Goal: Information Seeking & Learning: Learn about a topic

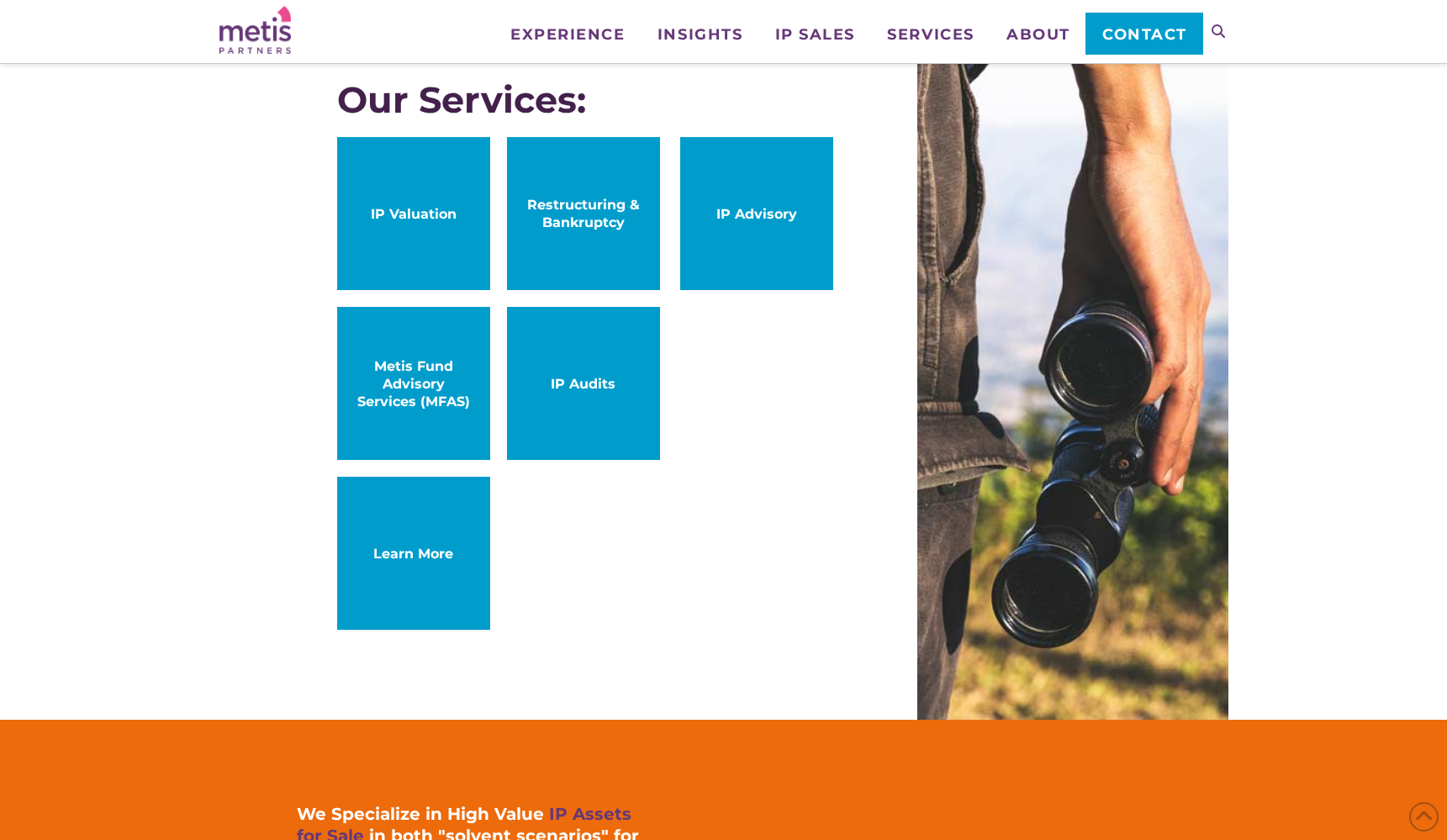
scroll to position [942, 0]
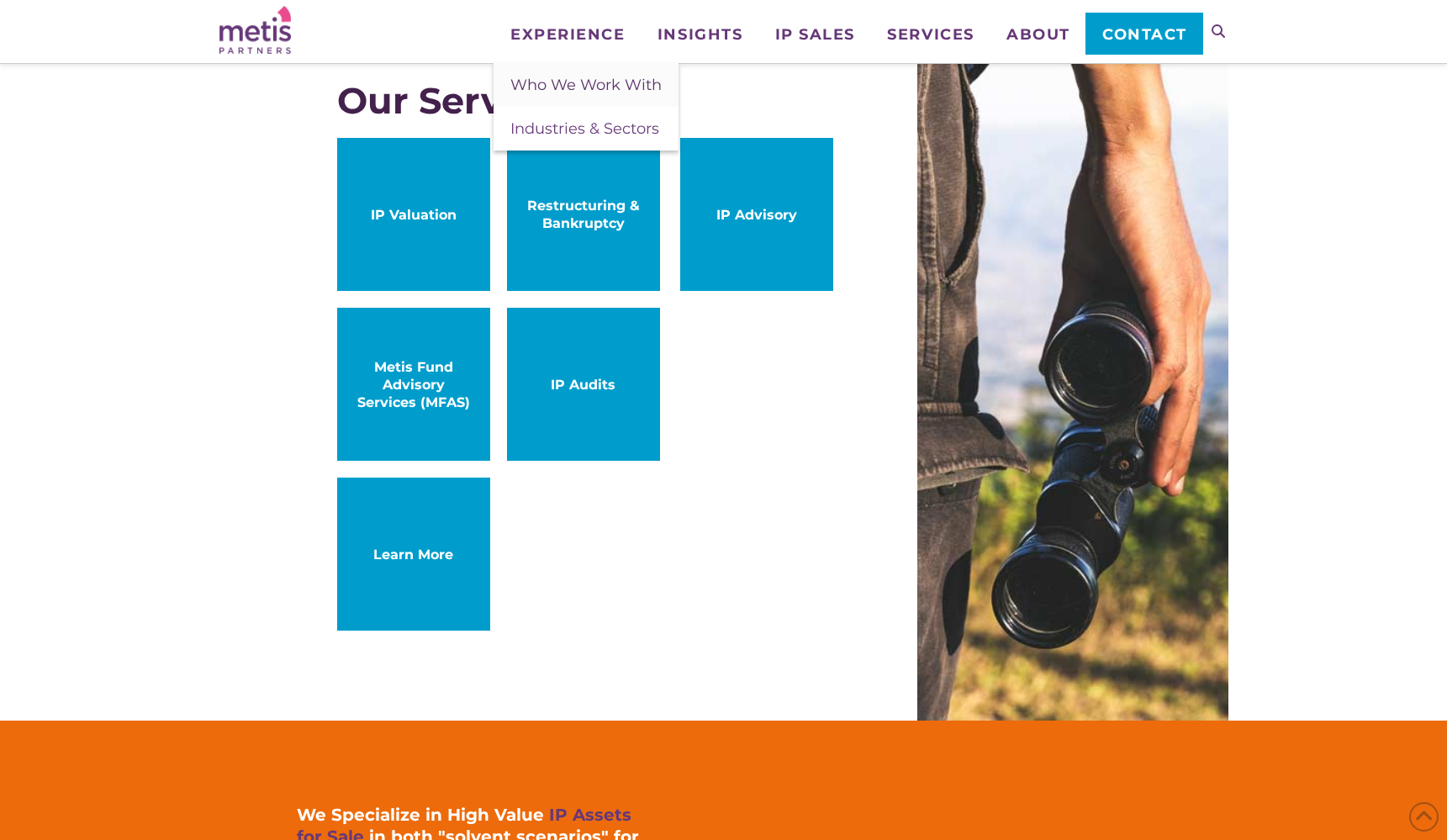
click at [576, 81] on span "Who We Work With" at bounding box center [585, 85] width 151 height 19
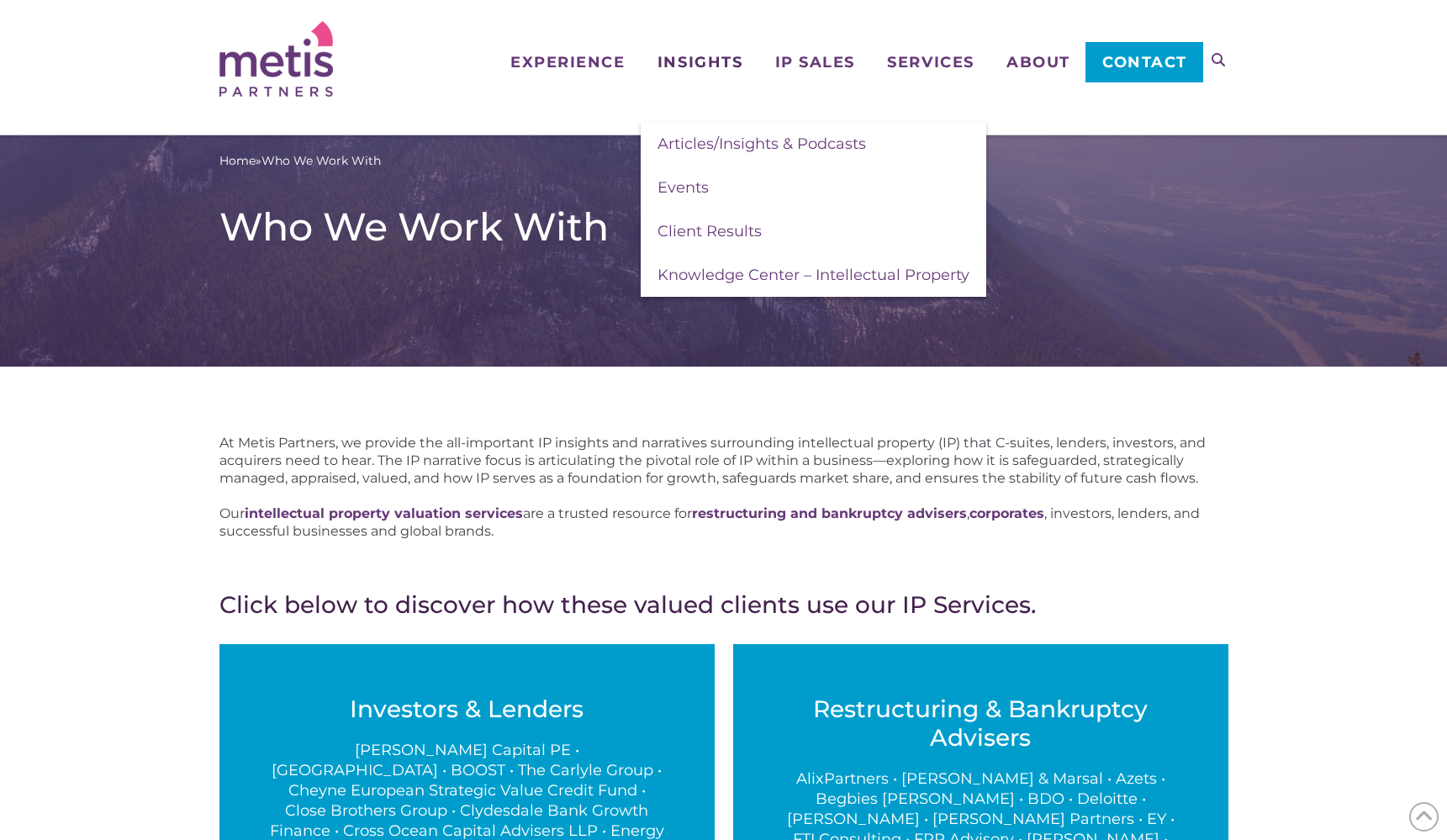
click at [707, 60] on span "Insights" at bounding box center [700, 62] width 85 height 15
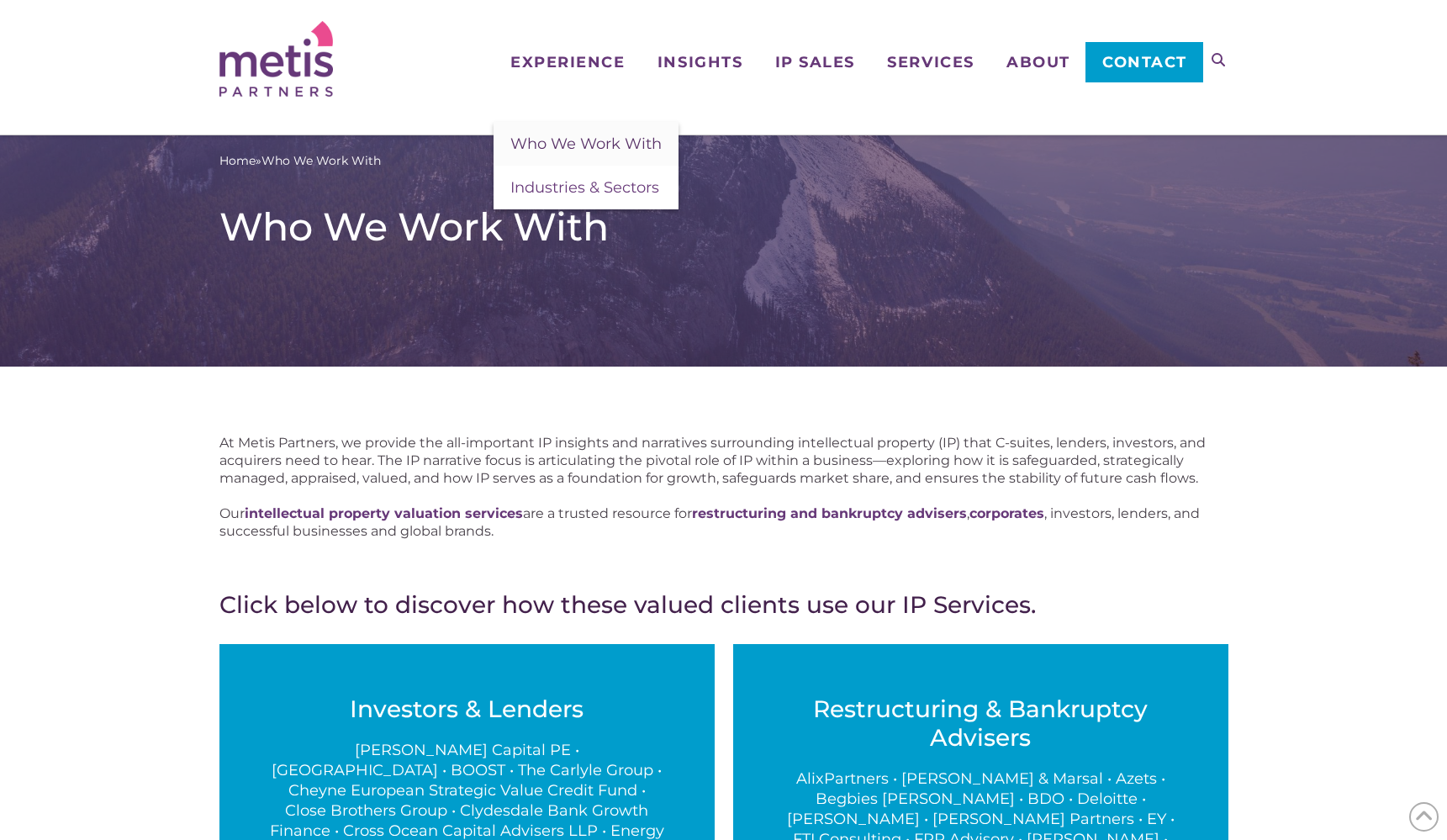
click at [565, 143] on span "Who We Work With" at bounding box center [585, 144] width 151 height 19
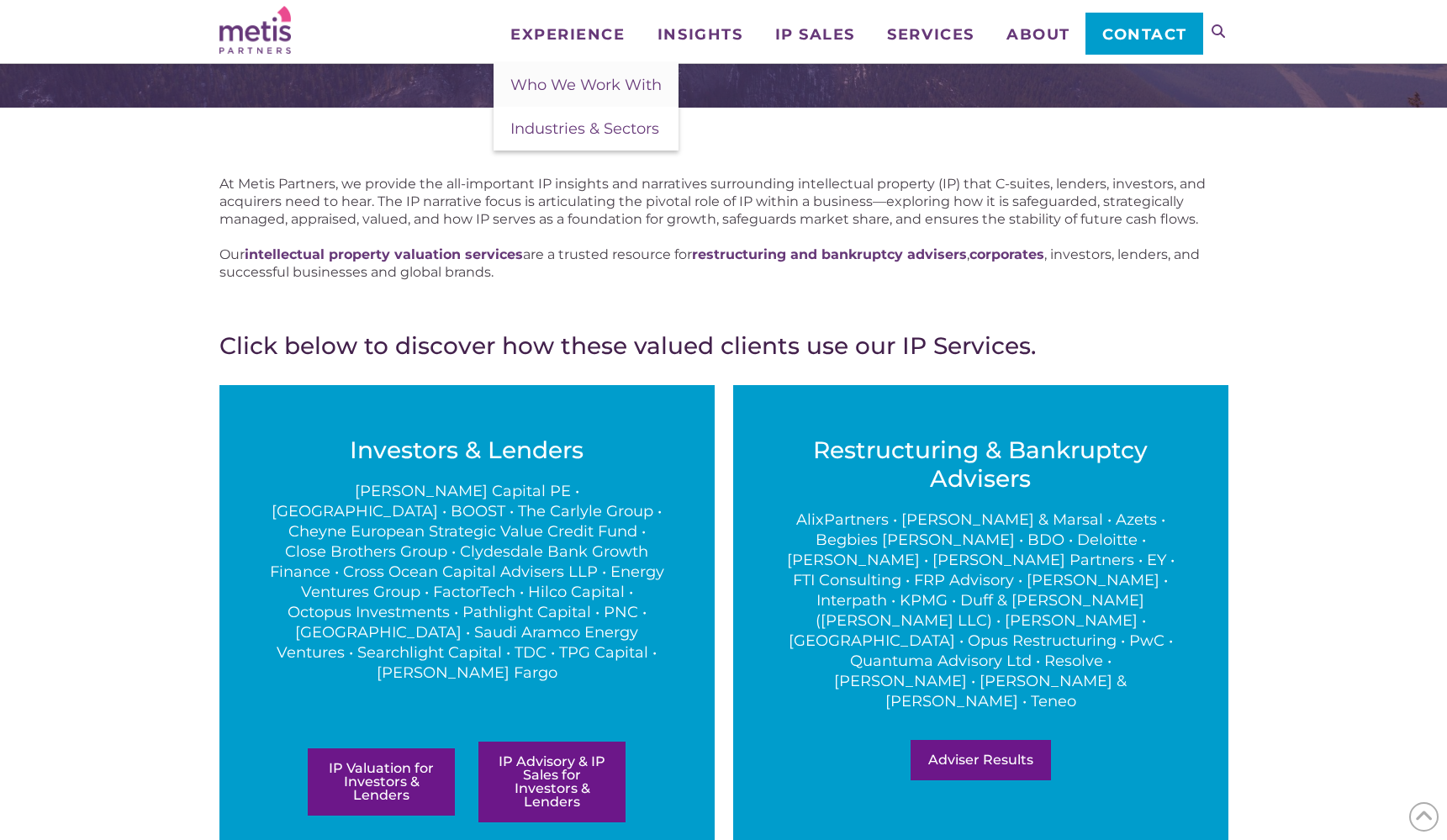
scroll to position [123, 0]
click at [389, 254] on strong "intellectual property valuation services" at bounding box center [384, 254] width 278 height 16
